Goal: Check status: Check status

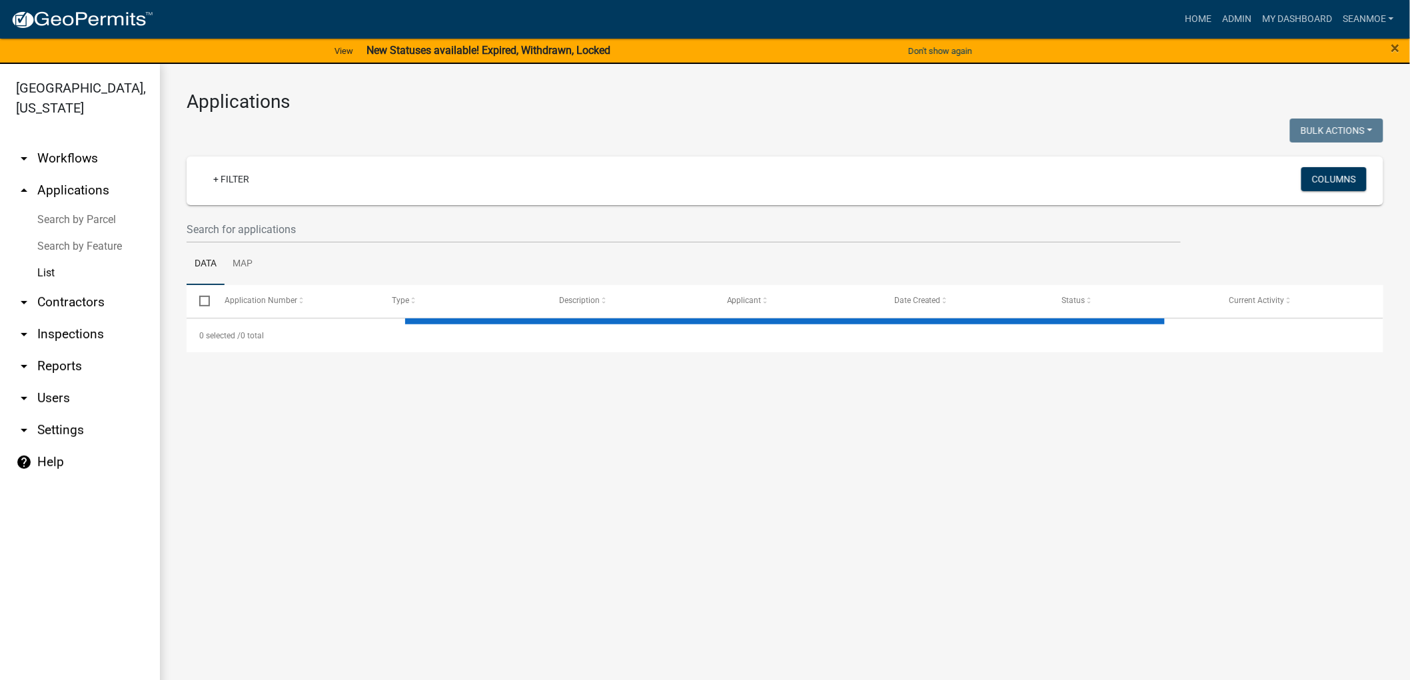
select select "1: 25"
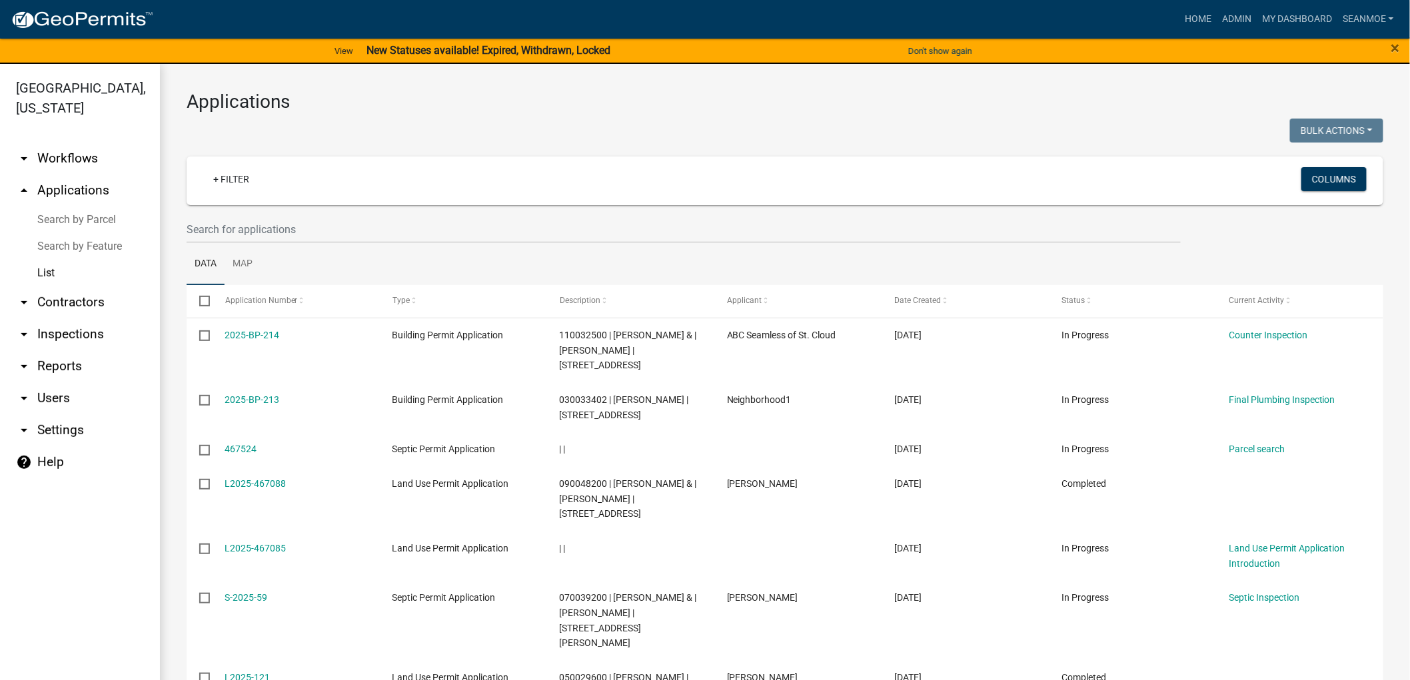
click at [96, 187] on link "arrow_drop_up Applications" at bounding box center [80, 191] width 160 height 32
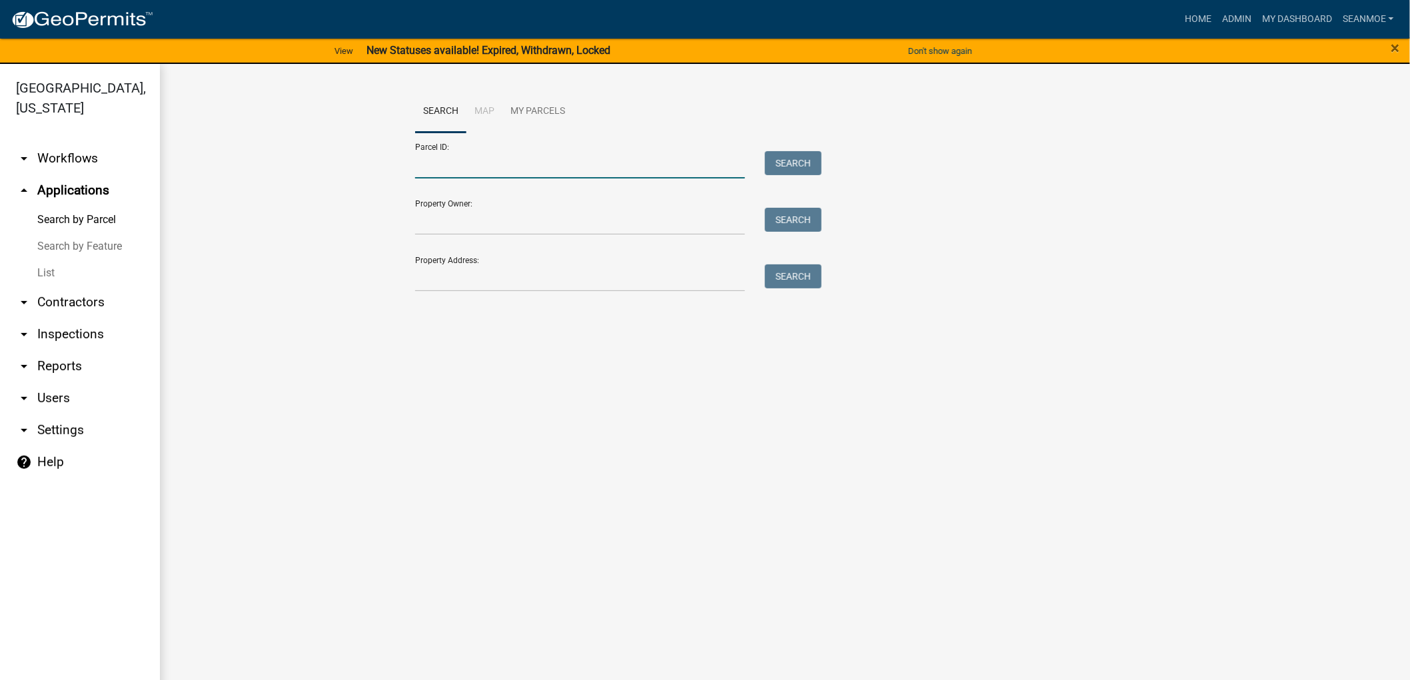
click at [464, 157] on input "Parcel ID:" at bounding box center [580, 164] width 330 height 27
type input "010018801"
click at [787, 160] on button "Search" at bounding box center [793, 163] width 57 height 24
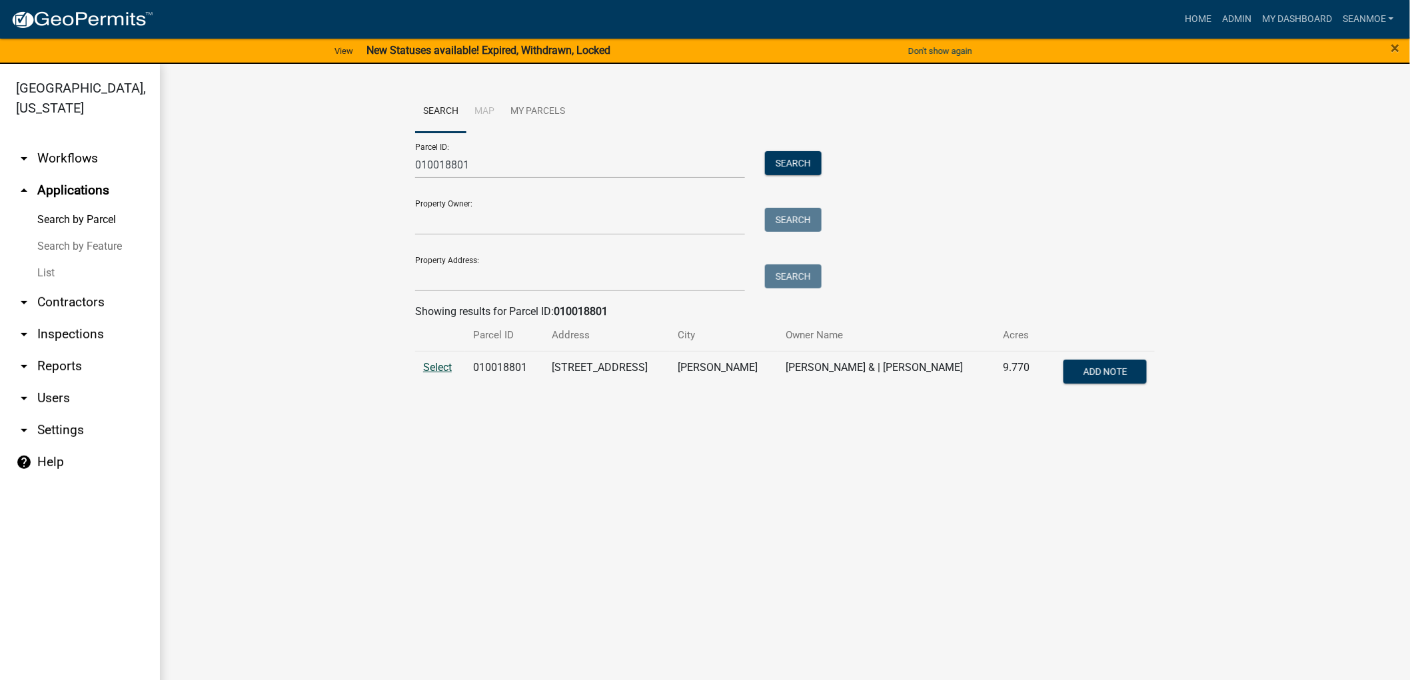
click at [442, 366] on span "Select" at bounding box center [437, 367] width 29 height 13
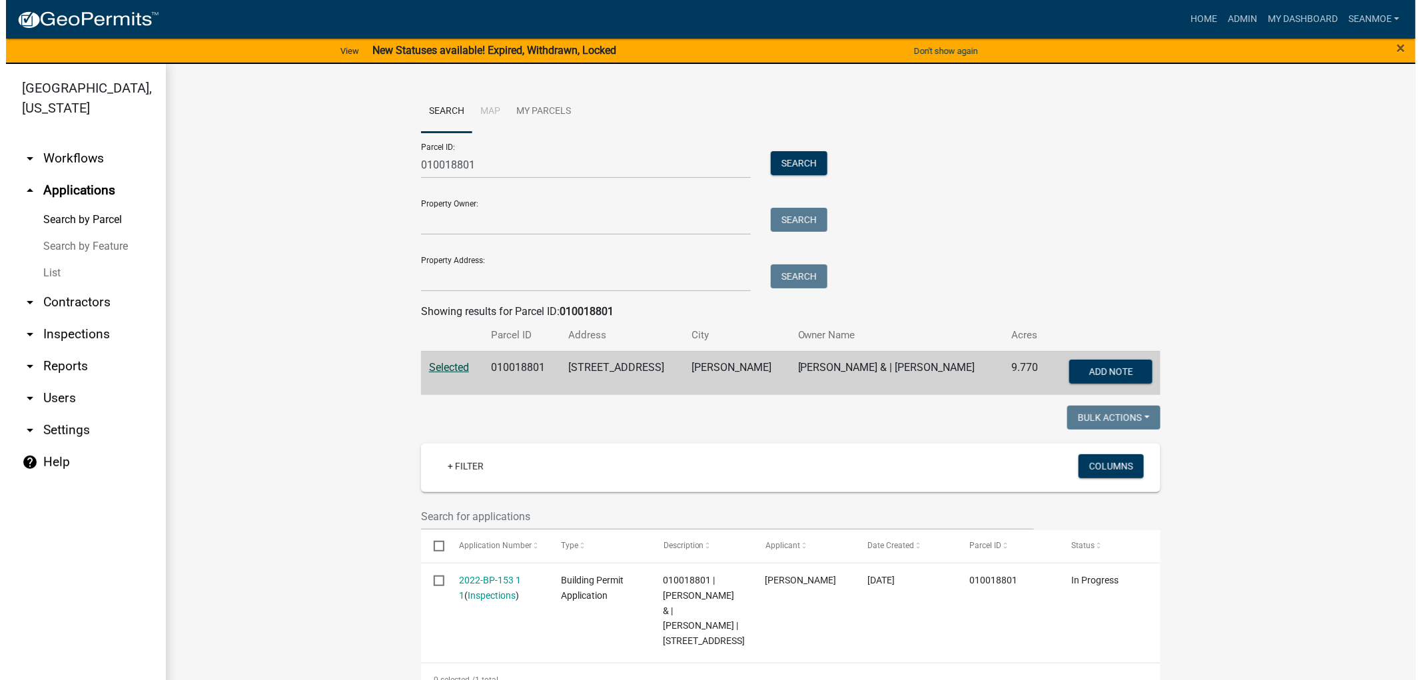
scroll to position [57, 0]
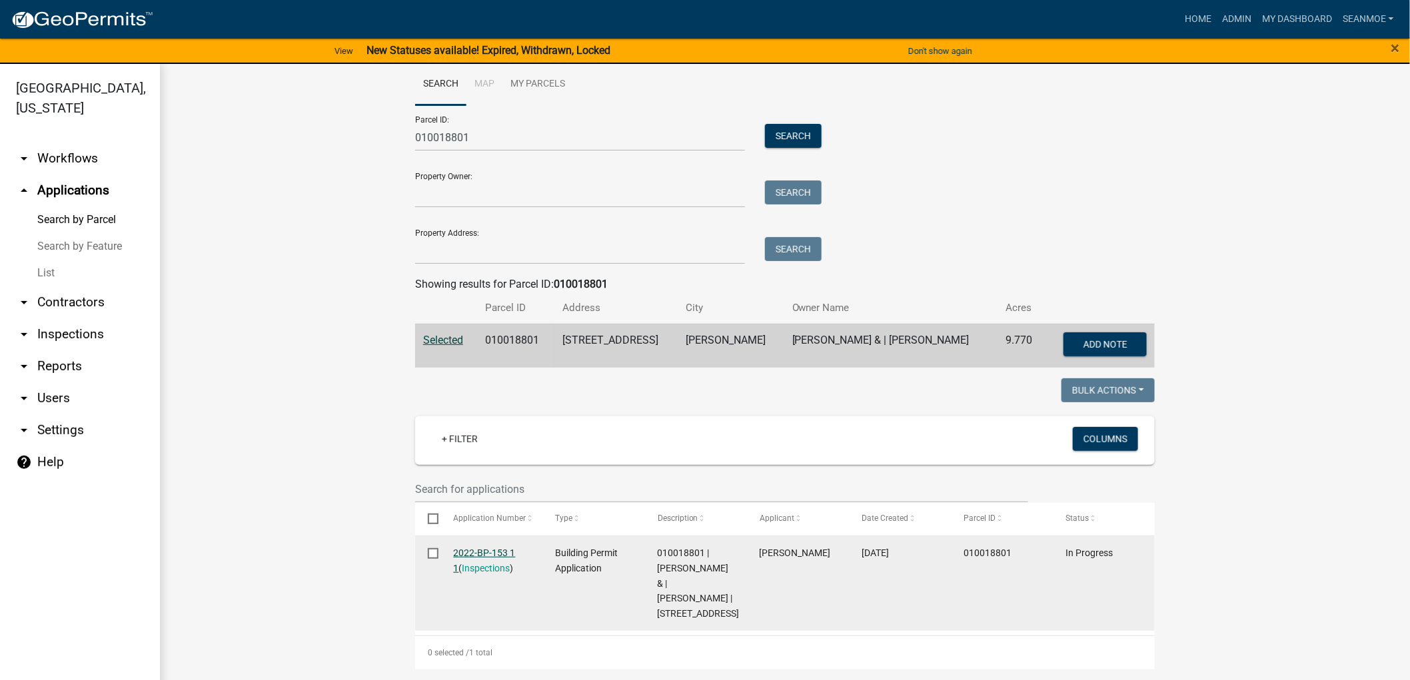
click at [491, 548] on link "2022-BP-153 1 1" at bounding box center [485, 561] width 62 height 26
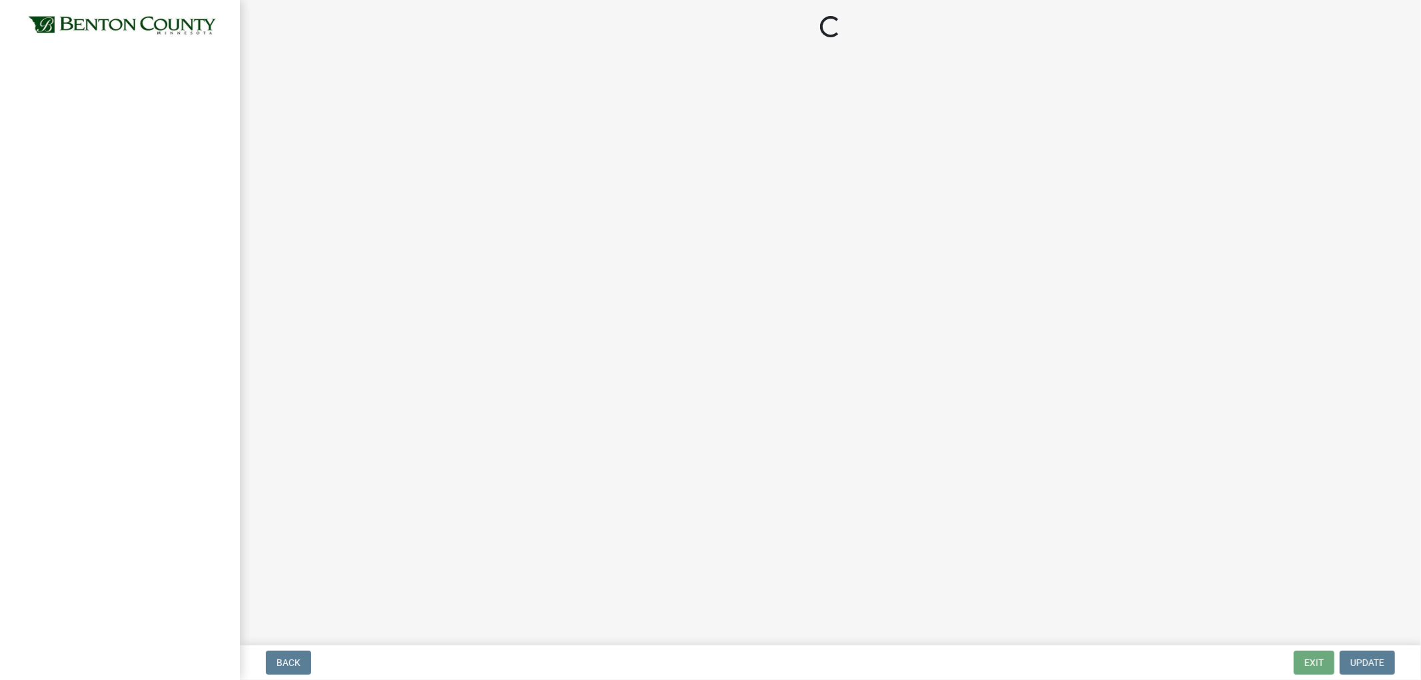
select select "3a981b86-5cd0-4733-9cb4-f2beb74d37be"
